Goal: Task Accomplishment & Management: Manage account settings

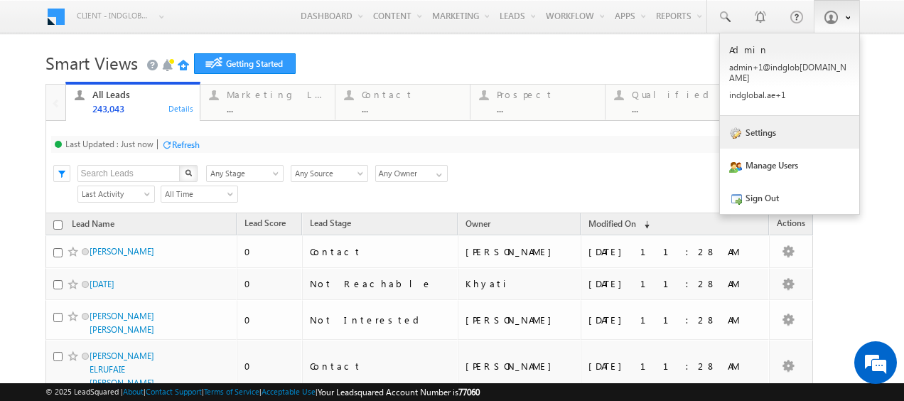
click at [759, 124] on link "Settings" at bounding box center [789, 132] width 139 height 33
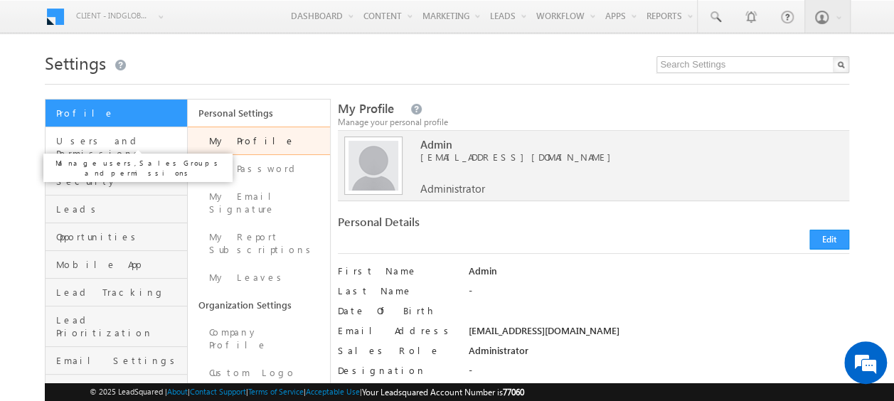
click at [112, 143] on span "Users and Permissions" at bounding box center [119, 147] width 127 height 26
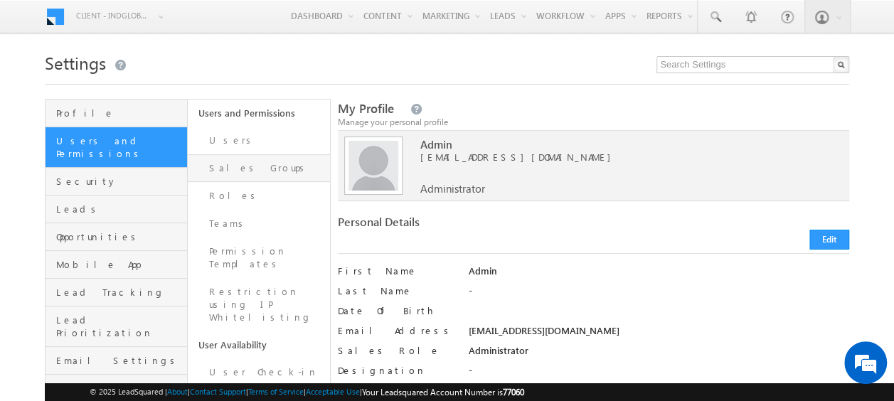
click at [215, 166] on link "Sales Groups" at bounding box center [259, 168] width 142 height 28
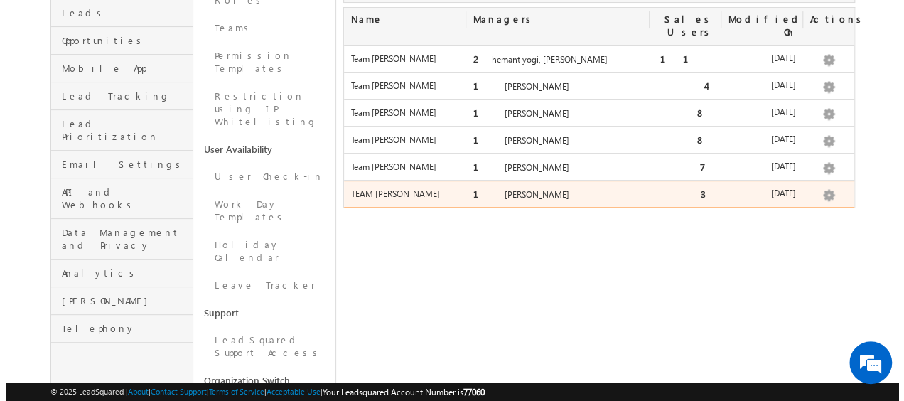
scroll to position [194, 0]
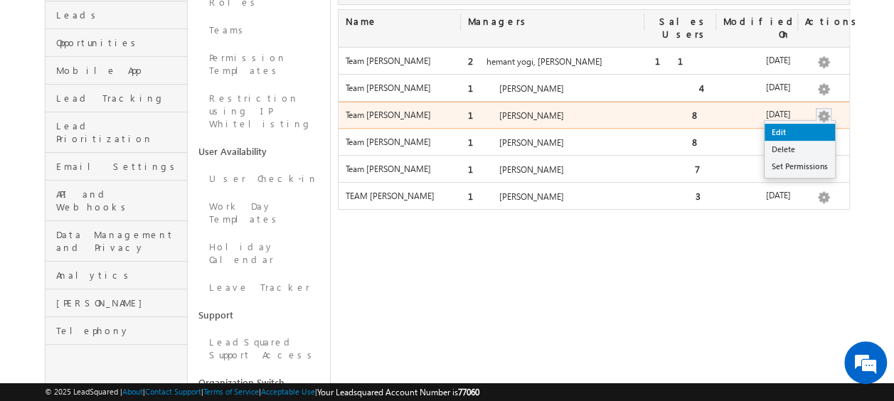
click at [805, 124] on link "Edit" at bounding box center [799, 132] width 70 height 17
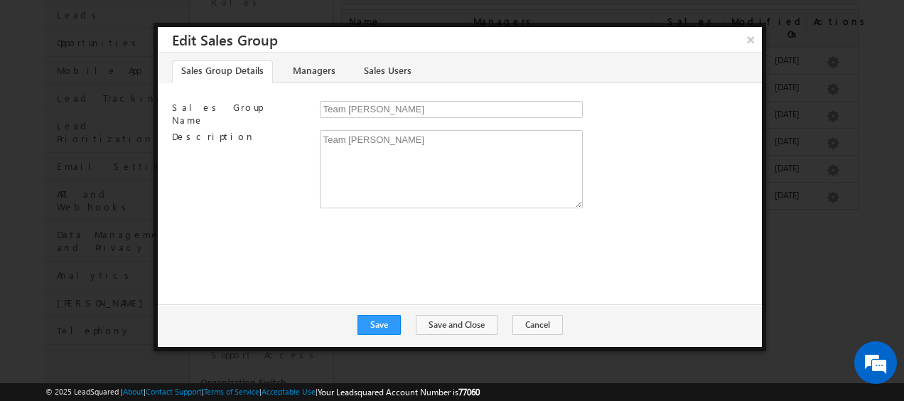
scroll to position [0, 0]
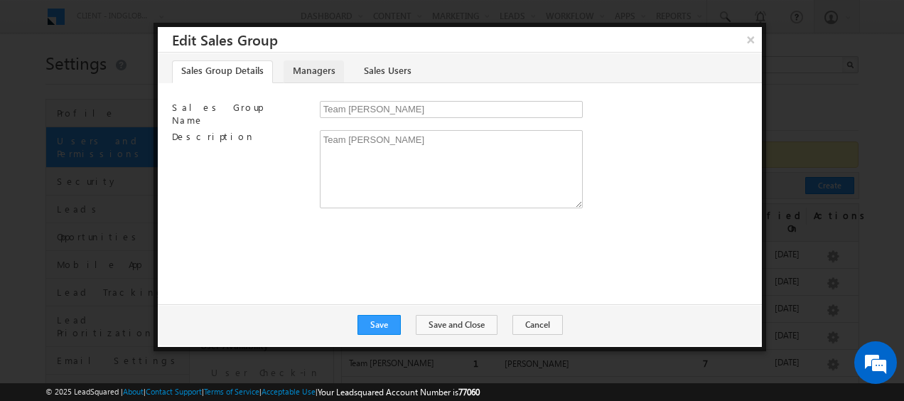
click at [306, 70] on link "Managers" at bounding box center [314, 71] width 60 height 23
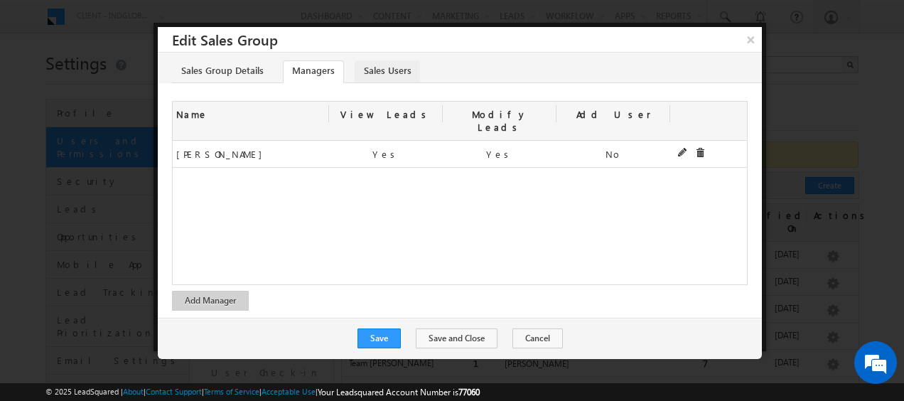
click at [390, 65] on link "Sales Users" at bounding box center [387, 71] width 65 height 23
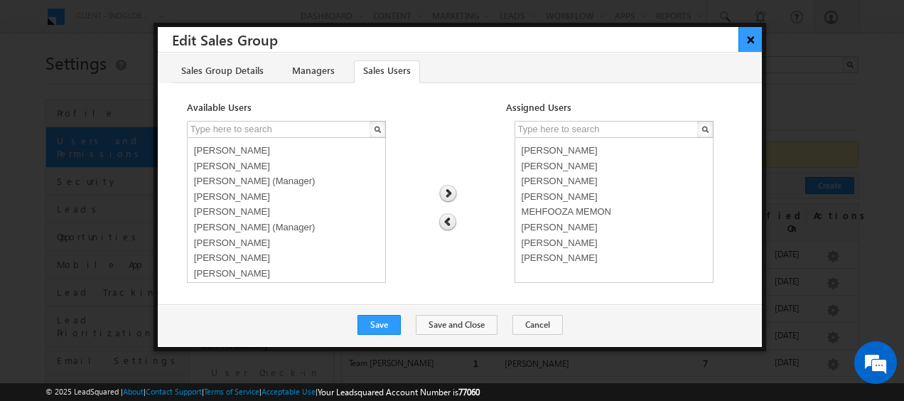
click at [753, 38] on button "×" at bounding box center [750, 39] width 23 height 25
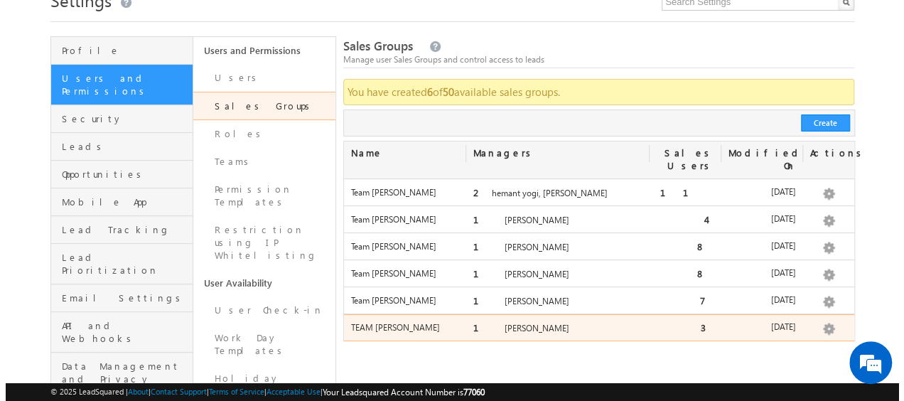
scroll to position [66, 0]
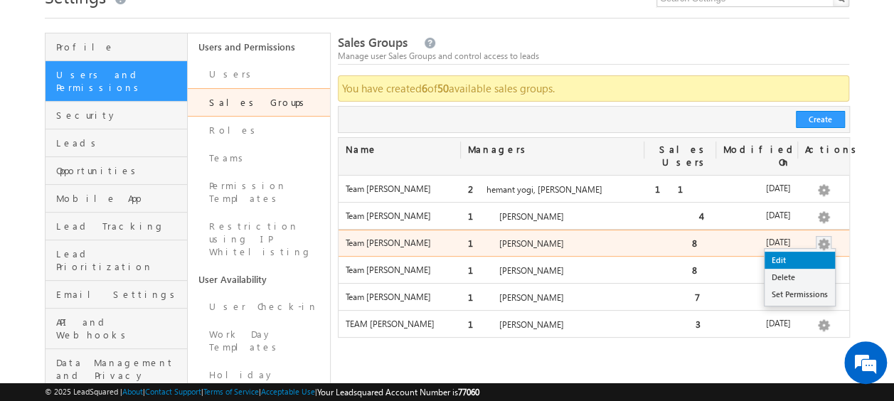
click at [790, 252] on link "Edit" at bounding box center [799, 260] width 70 height 17
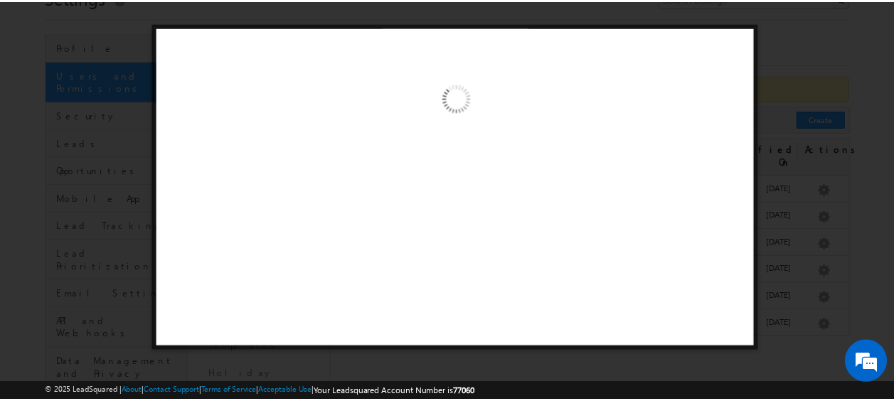
scroll to position [0, 0]
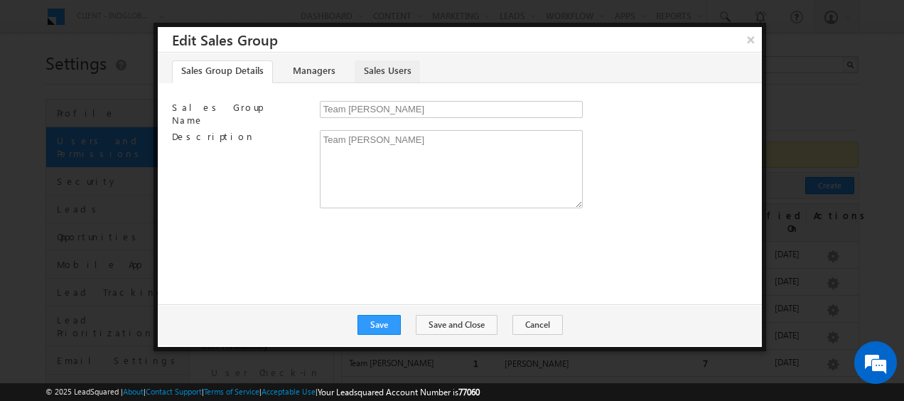
click at [390, 65] on link "Sales Users" at bounding box center [387, 71] width 65 height 23
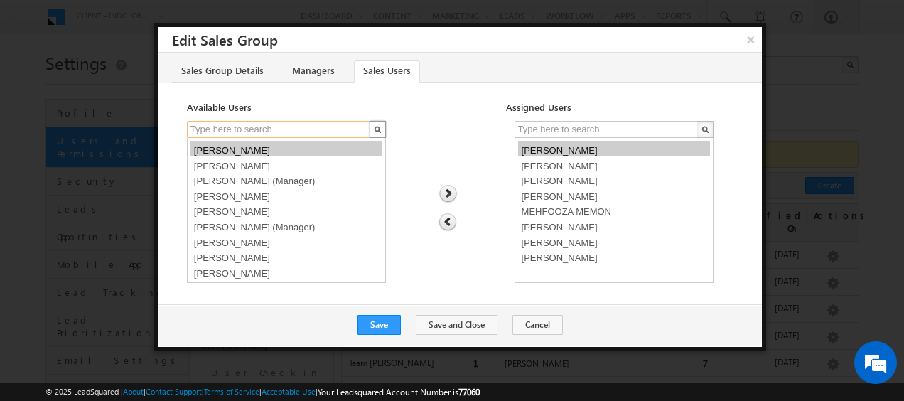
click at [250, 127] on input "text" at bounding box center [279, 129] width 185 height 17
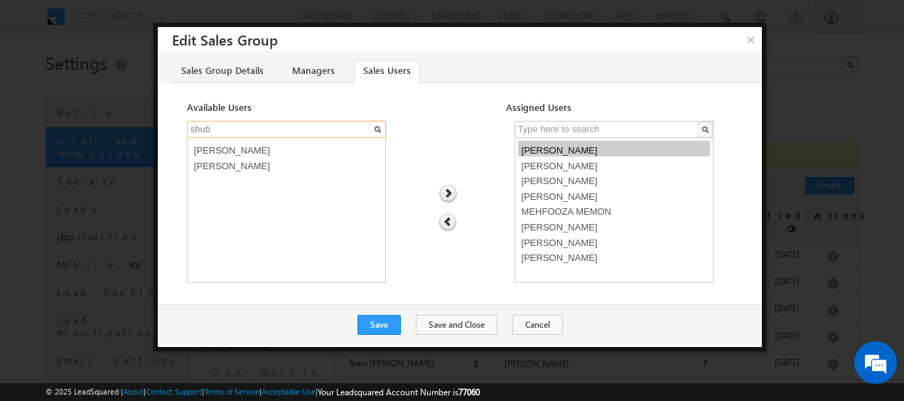
type input "shub"
select select "3de9fd0e-742b-11f0-8589-125492a0d7ad"
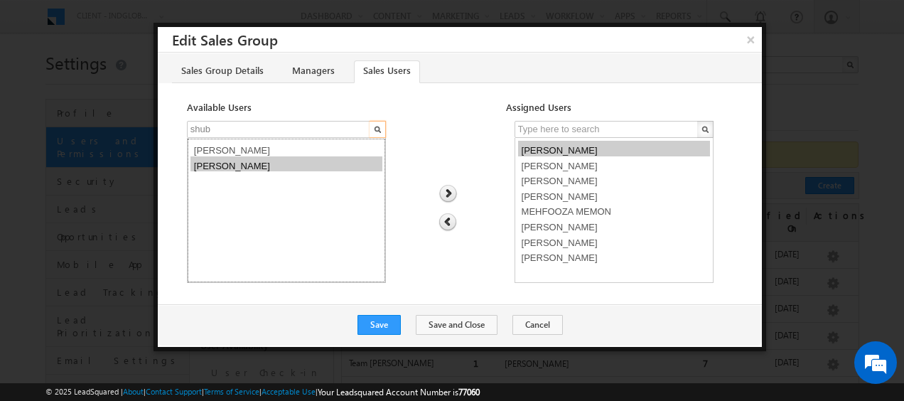
click at [248, 162] on option "[PERSON_NAME]" at bounding box center [287, 164] width 192 height 16
click at [450, 192] on img at bounding box center [448, 194] width 19 height 18
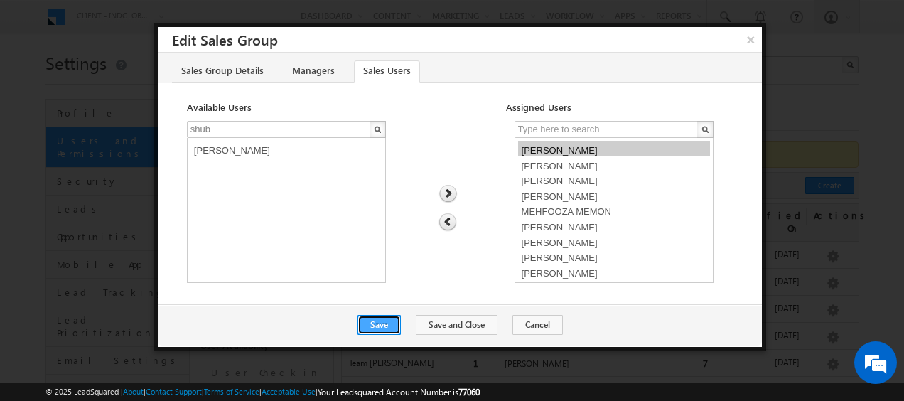
click at [390, 323] on button "Save" at bounding box center [379, 325] width 43 height 20
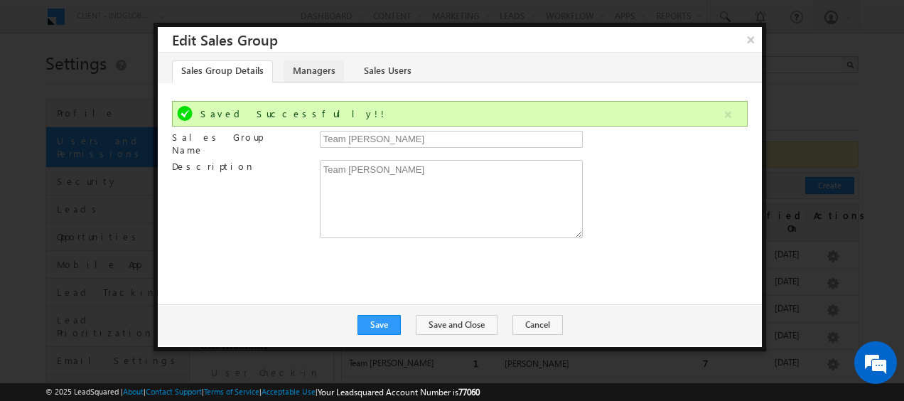
click at [313, 65] on link "Managers" at bounding box center [314, 71] width 60 height 23
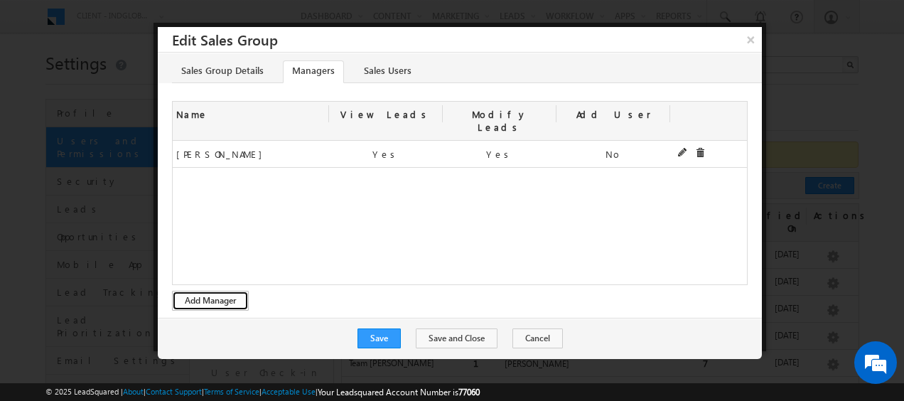
click at [213, 291] on button "Add Manager" at bounding box center [210, 301] width 77 height 20
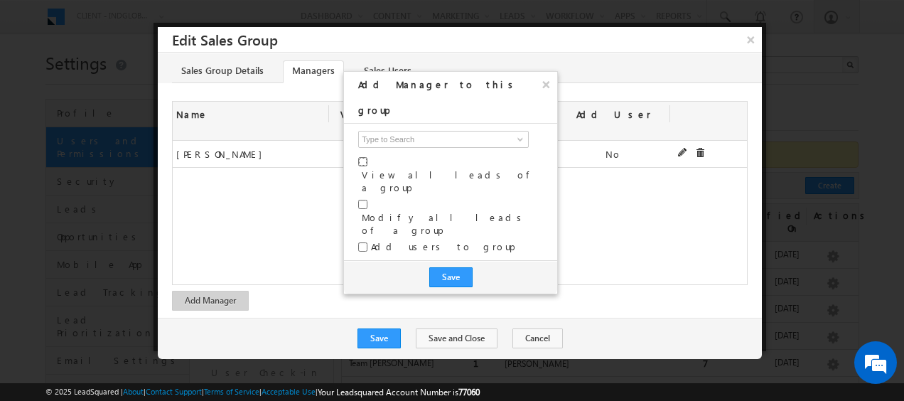
click at [363, 157] on input "checkbox" at bounding box center [362, 161] width 9 height 9
checkbox input "true"
click at [363, 200] on input "checkbox" at bounding box center [362, 204] width 9 height 9
checkbox input "true"
click at [364, 242] on input "checkbox" at bounding box center [362, 246] width 9 height 9
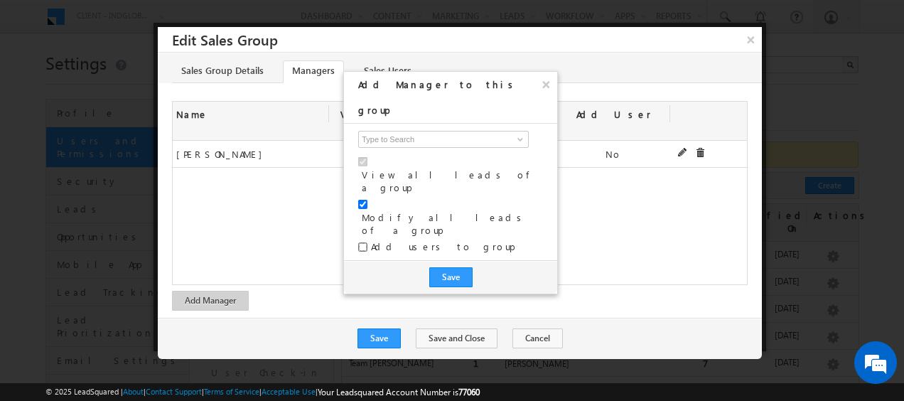
checkbox input "true"
click at [388, 131] on input at bounding box center [443, 139] width 171 height 17
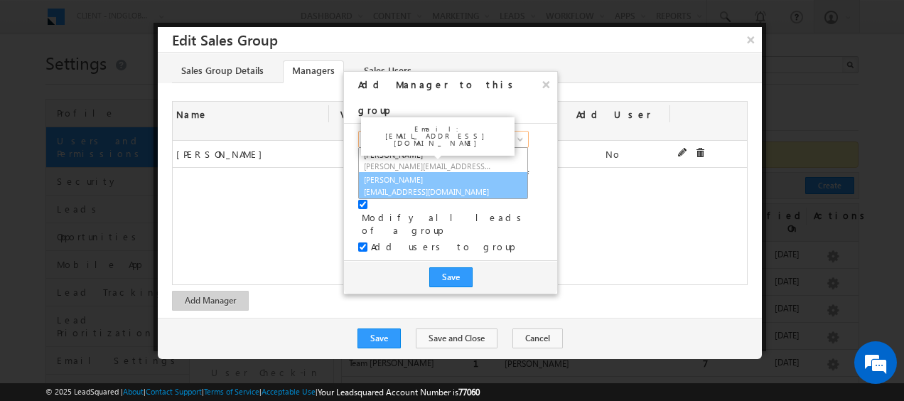
click at [417, 186] on span "[EMAIL_ADDRESS][DOMAIN_NAME]" at bounding box center [428, 191] width 128 height 11
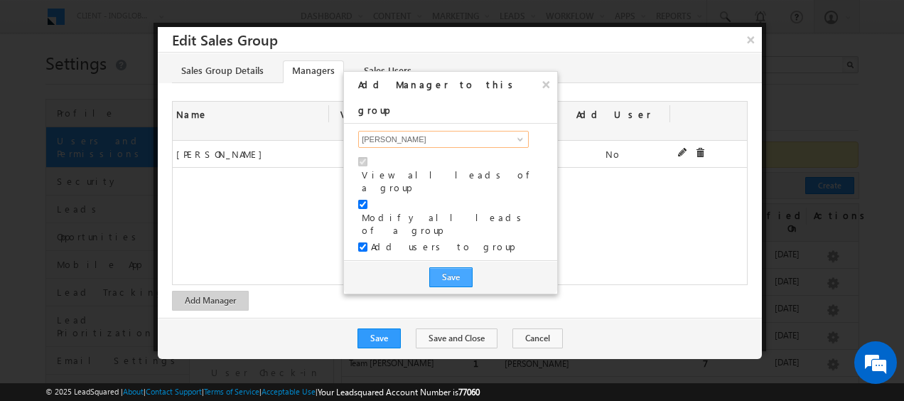
type input "[PERSON_NAME]"
click at [451, 267] on button "Save" at bounding box center [450, 277] width 43 height 20
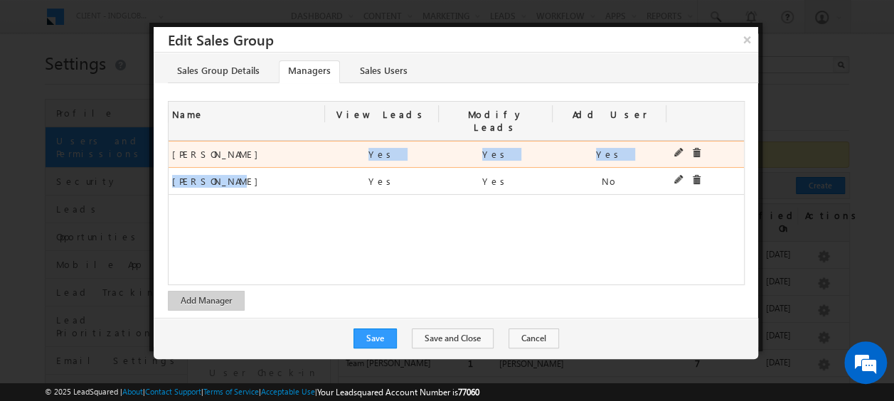
drag, startPoint x: 250, startPoint y: 169, endPoint x: 248, endPoint y: 133, distance: 36.3
click at [248, 141] on div "3de9fd0e-742b-11f0-8589-125492a0d7ad [PERSON_NAME] [PERSON_NAME] Yes Yes Yes 4f…" at bounding box center [455, 213] width 574 height 144
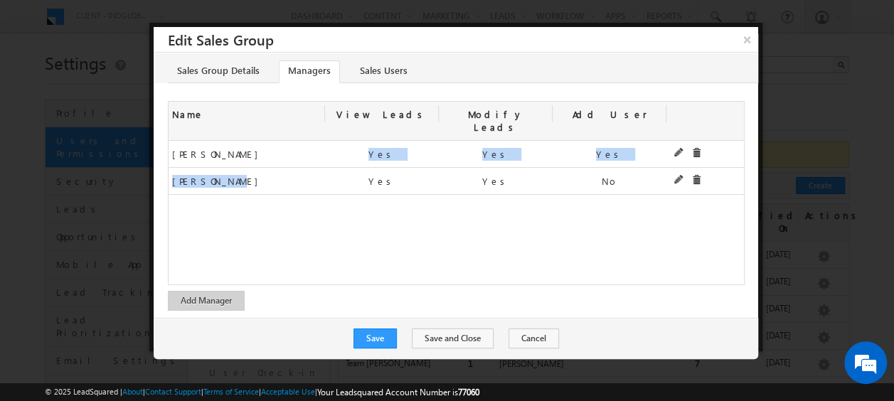
drag, startPoint x: 248, startPoint y: 133, endPoint x: 296, endPoint y: 209, distance: 90.1
click at [296, 209] on div "3de9fd0e-742b-11f0-8589-125492a0d7ad [PERSON_NAME] [PERSON_NAME] Yes Yes Yes 4f…" at bounding box center [455, 213] width 574 height 144
click at [384, 328] on button "Save" at bounding box center [374, 338] width 43 height 20
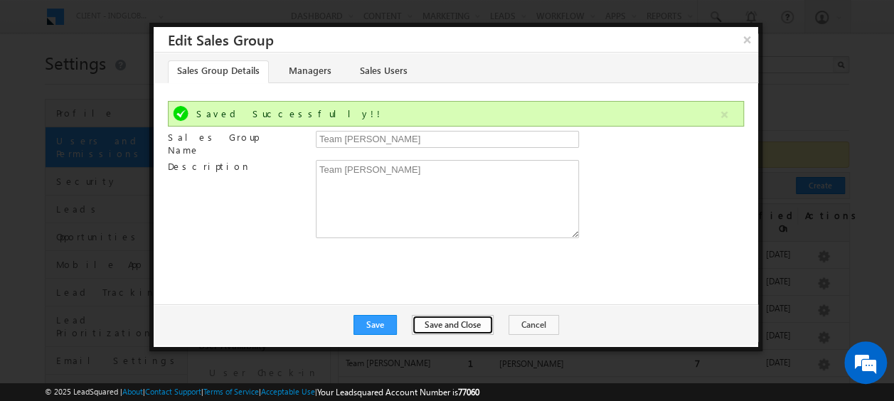
click at [449, 322] on button "Save and Close" at bounding box center [453, 325] width 82 height 20
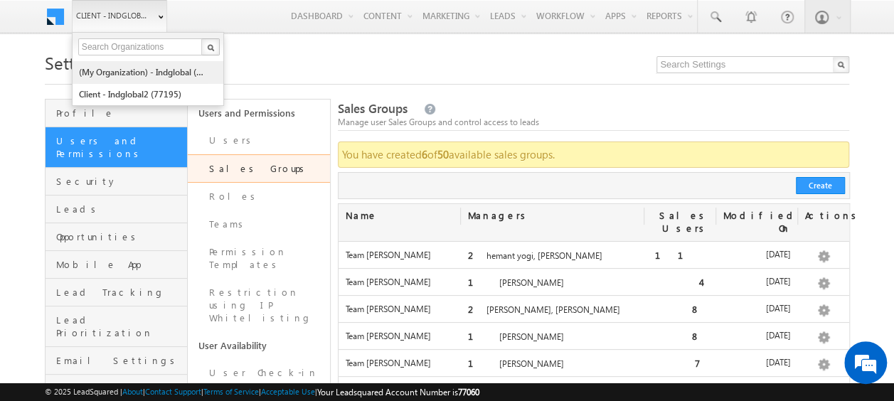
click at [145, 71] on link "(My Organization) - indglobal (48060)" at bounding box center [143, 72] width 130 height 22
